Goal: Register for event/course

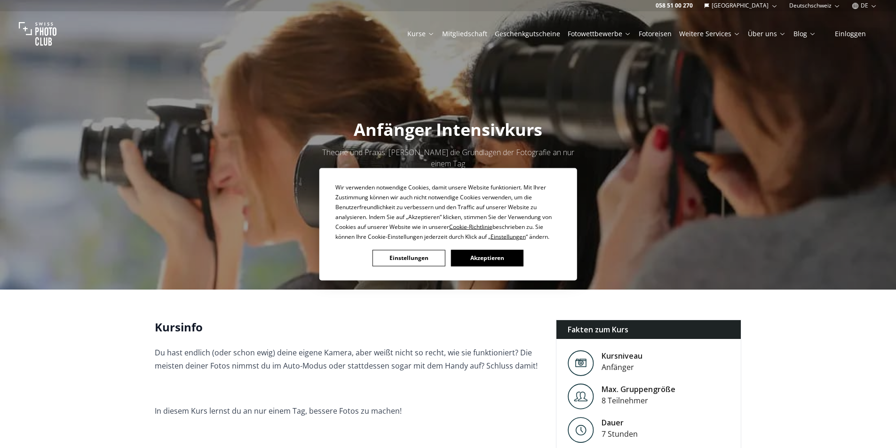
click at [475, 257] on button "Akzeptieren" at bounding box center [487, 258] width 72 height 16
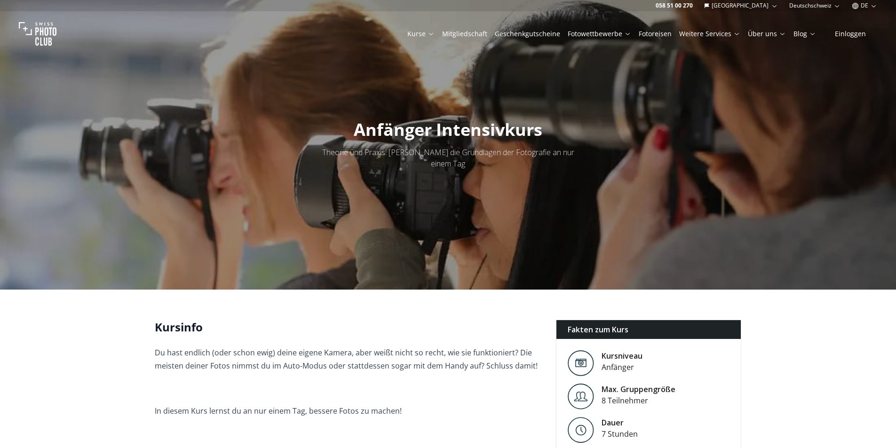
scroll to position [141, 0]
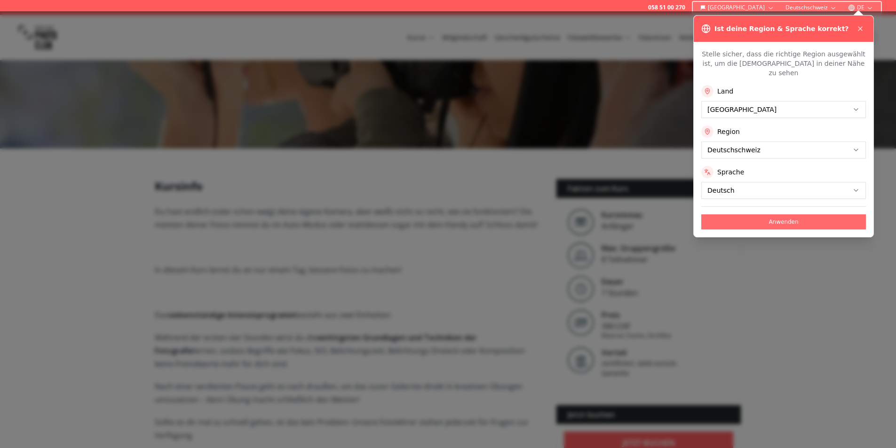
click at [785, 214] on button "Anwenden" at bounding box center [783, 221] width 165 height 15
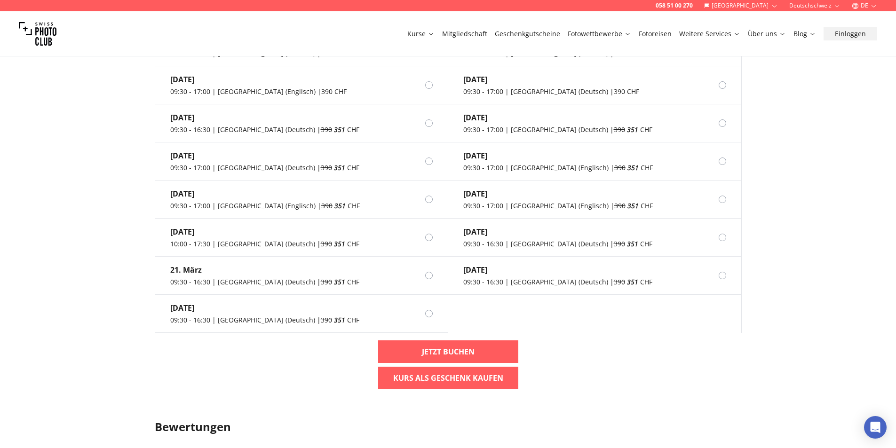
scroll to position [941, 0]
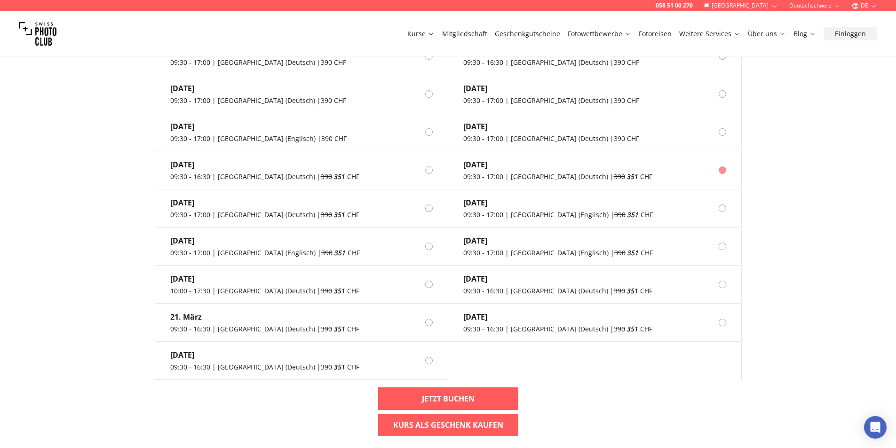
click at [528, 172] on div "09:30 - 17:00 | [GEOGRAPHIC_DATA] (Deutsch) | 390 351 CHF" at bounding box center [557, 176] width 189 height 9
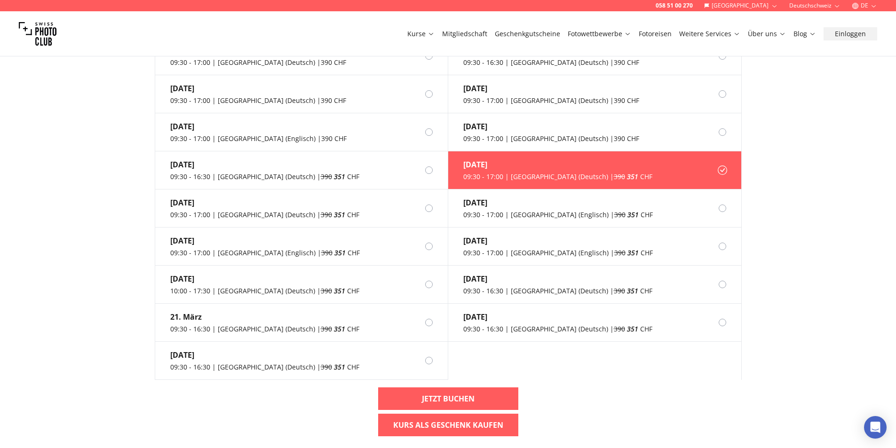
click at [526, 172] on div "09:30 - 17:00 | [GEOGRAPHIC_DATA] (Deutsch) | 390 351 CHF" at bounding box center [557, 176] width 189 height 9
click at [479, 159] on div "[DATE]" at bounding box center [557, 164] width 189 height 11
click at [648, 32] on link "Fotoreisen" at bounding box center [655, 33] width 33 height 9
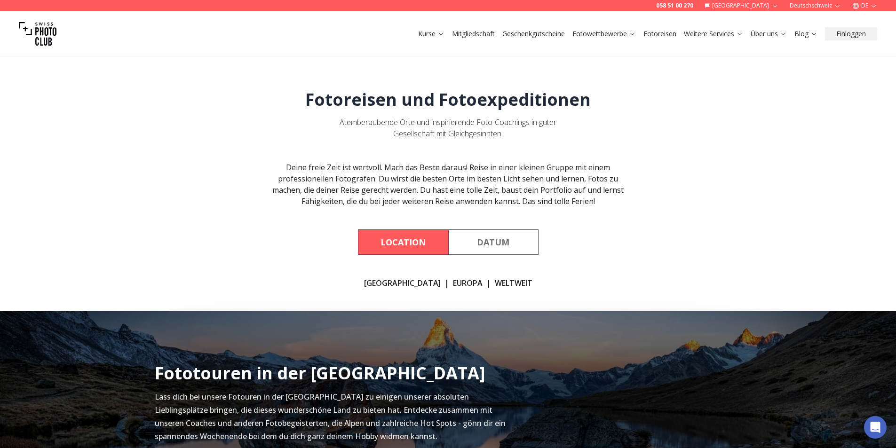
click at [433, 245] on button "Location" at bounding box center [403, 241] width 90 height 25
click at [497, 245] on button "Datum" at bounding box center [493, 241] width 90 height 25
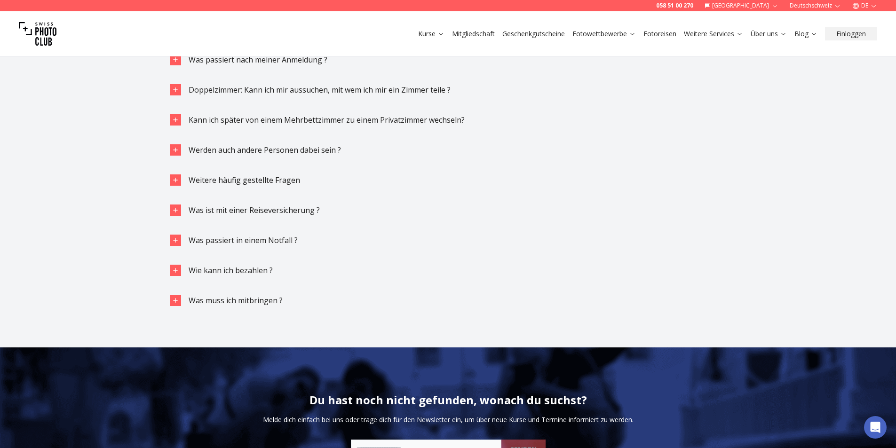
scroll to position [1223, 0]
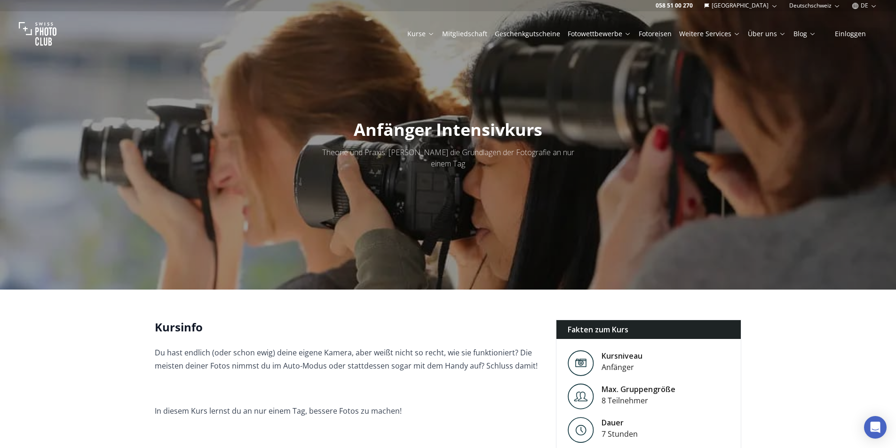
click at [487, 32] on link "Mitgliedschaft" at bounding box center [464, 33] width 45 height 9
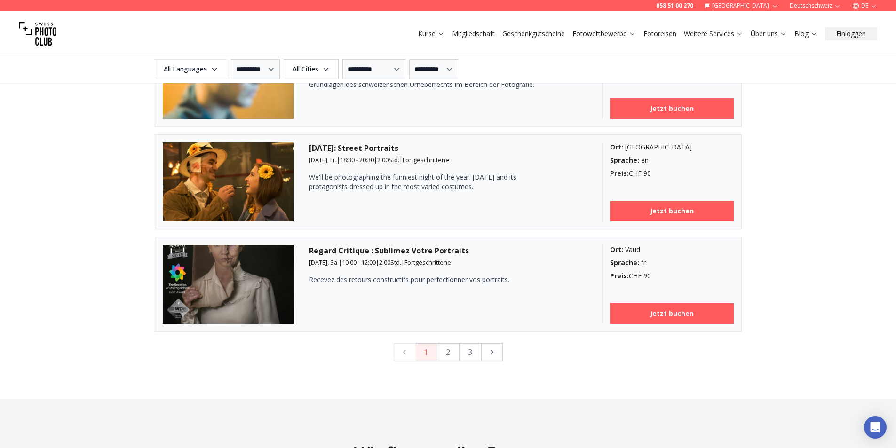
scroll to position [2492, 0]
